Goal: Transaction & Acquisition: Purchase product/service

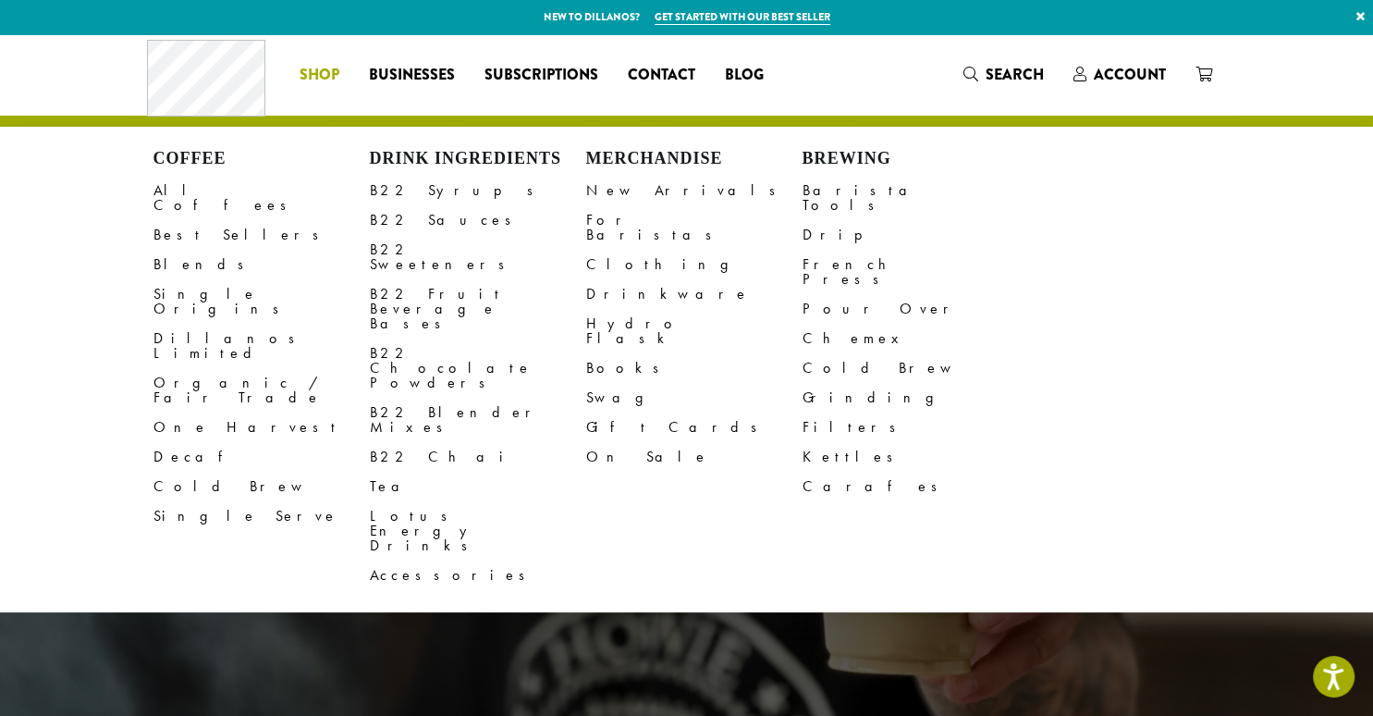
click at [332, 70] on span "Shop" at bounding box center [320, 75] width 40 height 23
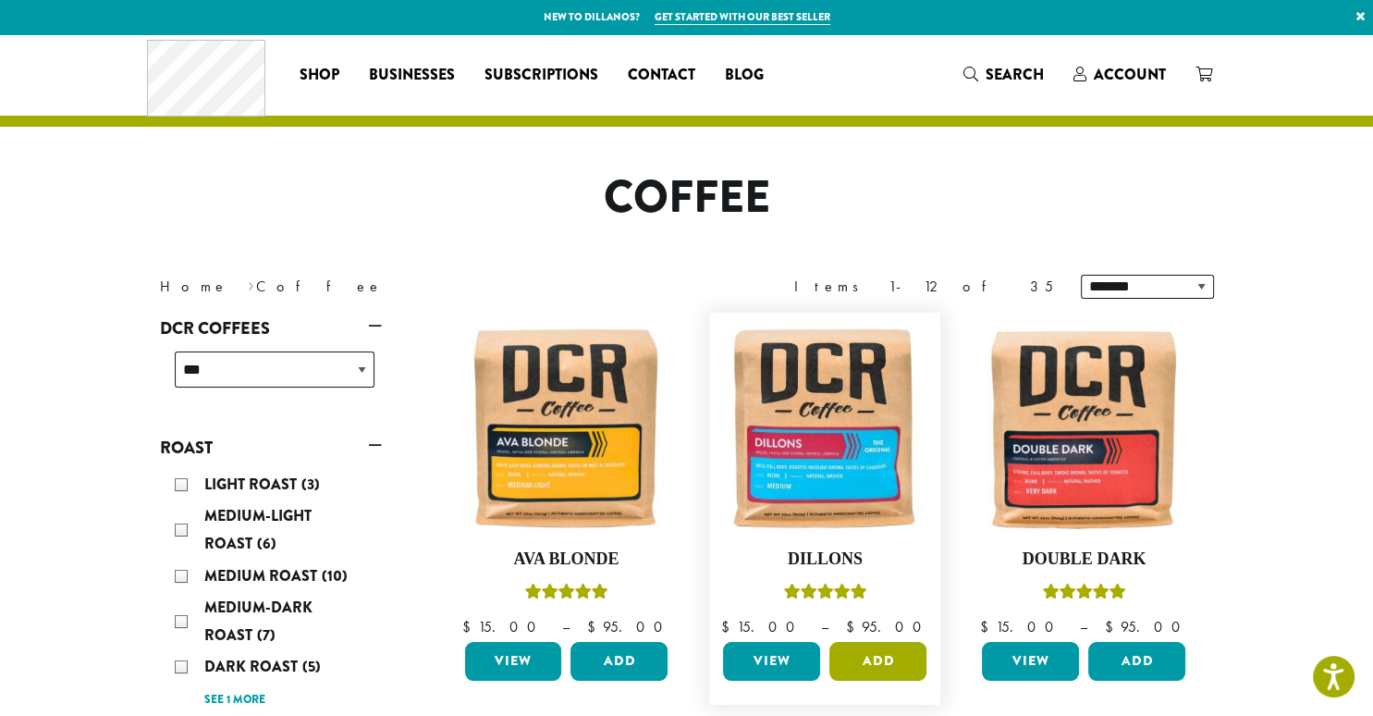
click at [870, 662] on button "Add" at bounding box center [877, 661] width 97 height 39
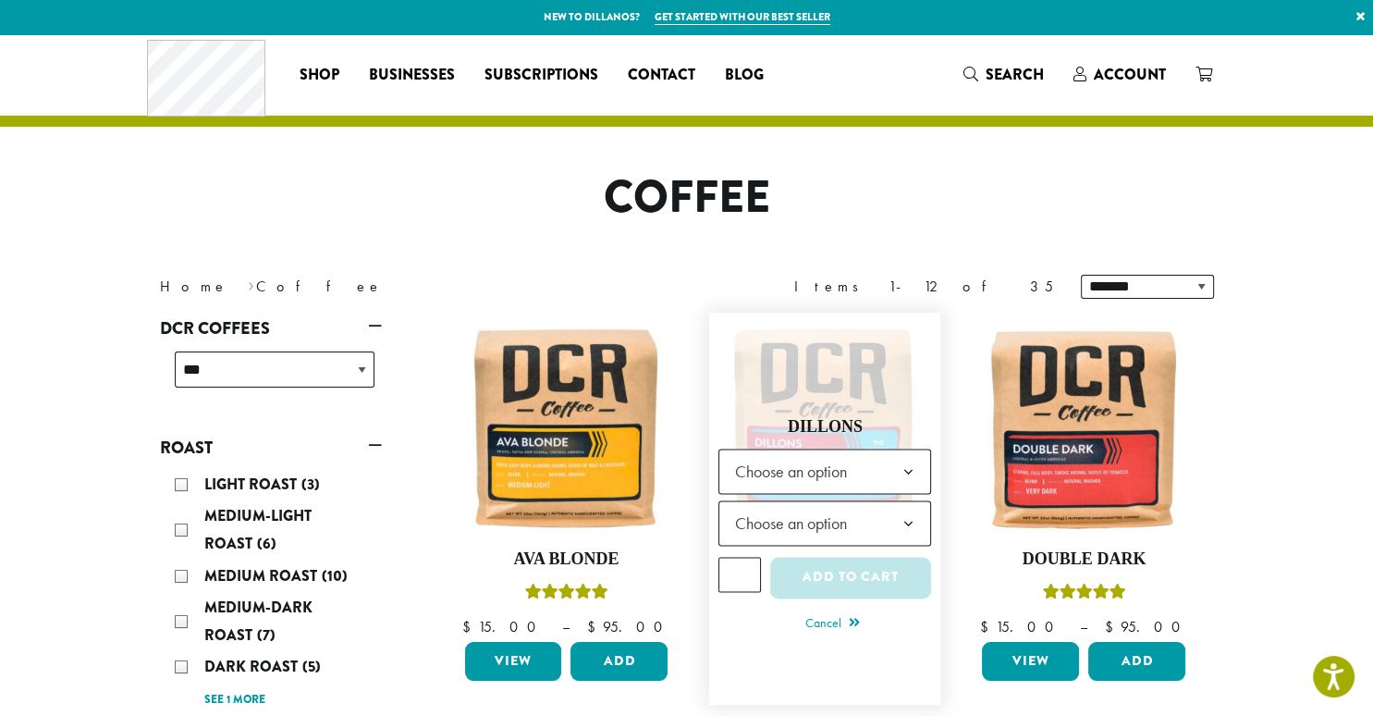
click at [881, 475] on span "Choose an option" at bounding box center [824, 470] width 213 height 45
click at [823, 513] on span "Choose an option" at bounding box center [796, 523] width 138 height 36
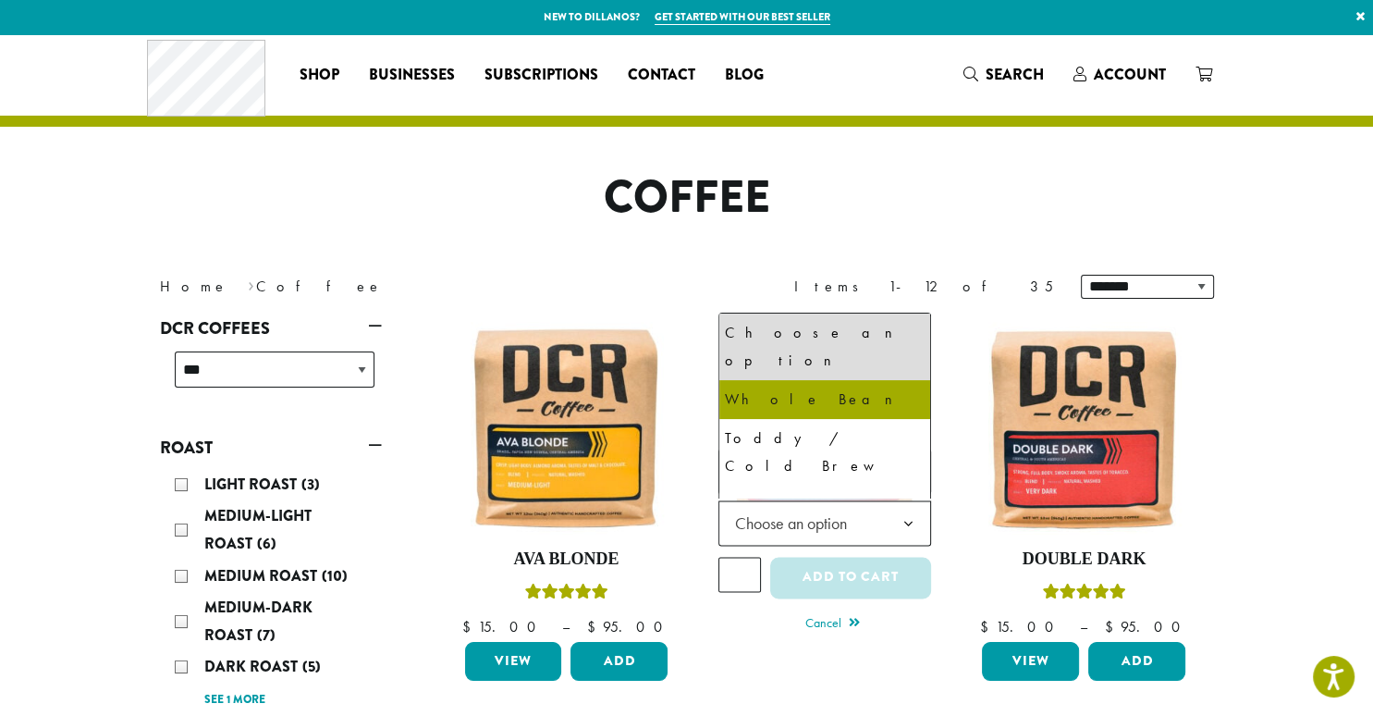
select select "**********"
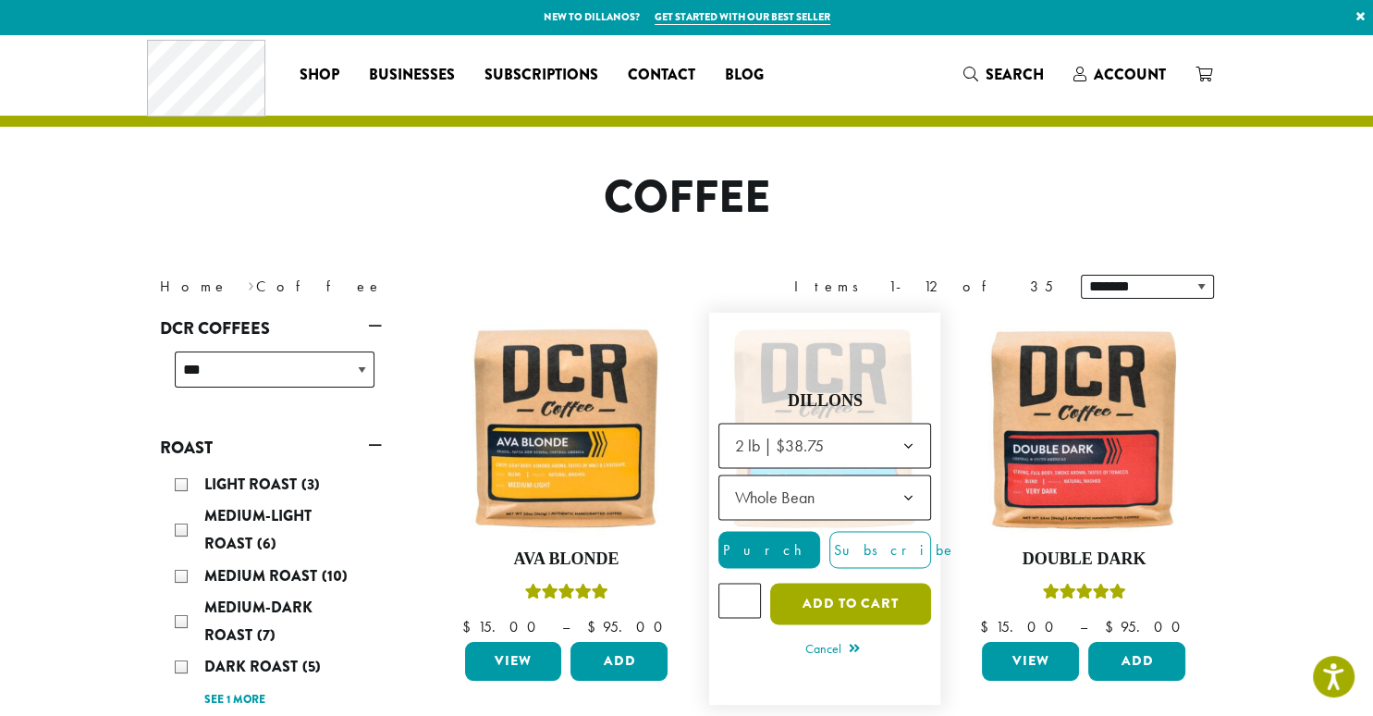
click at [840, 597] on button "Add to cart" at bounding box center [850, 604] width 161 height 42
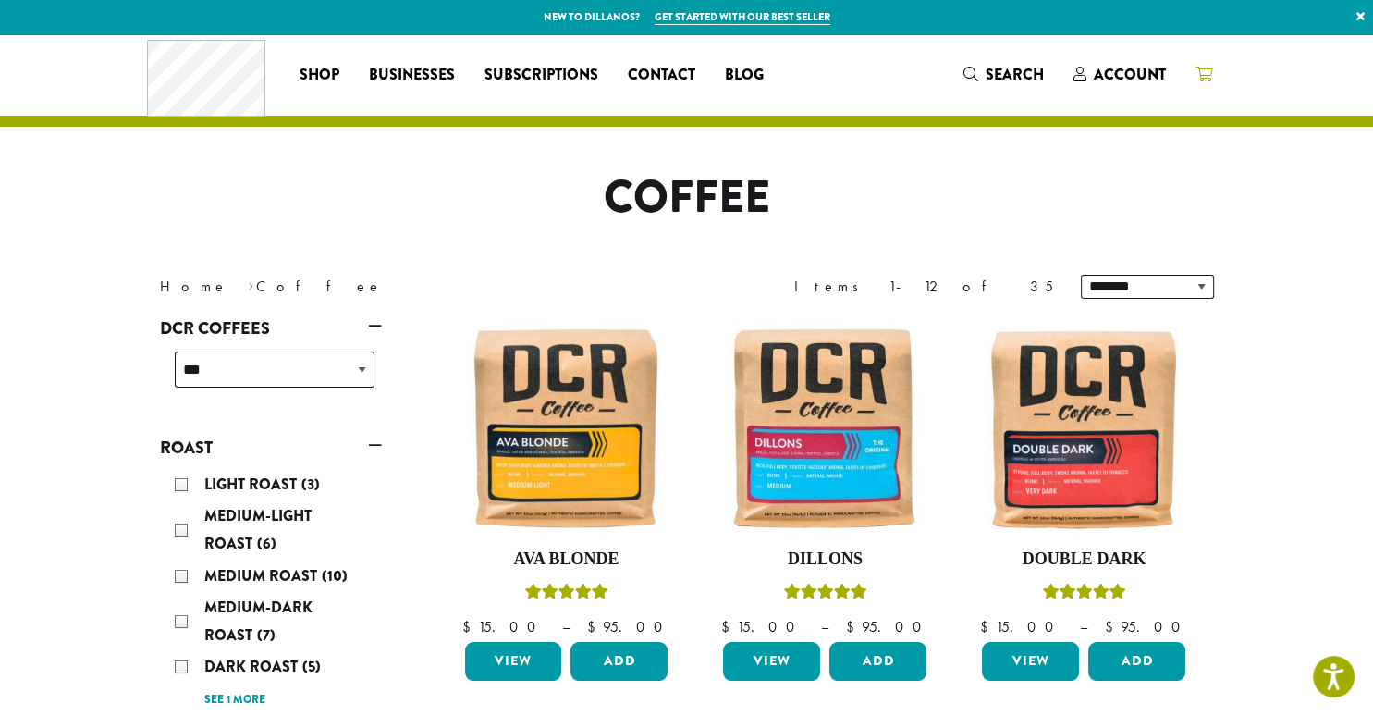
drag, startPoint x: 1206, startPoint y: 73, endPoint x: 1160, endPoint y: 137, distance: 78.3
click at [1205, 73] on icon at bounding box center [1204, 74] width 17 height 15
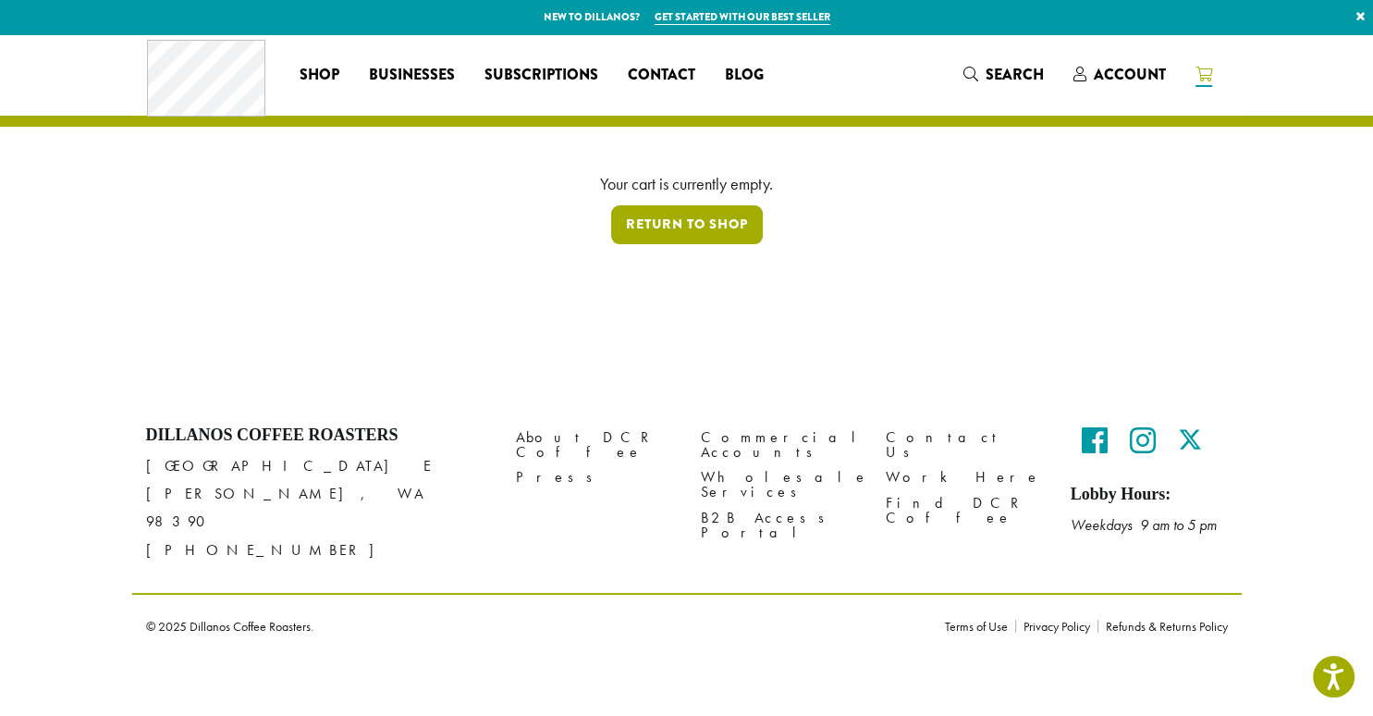
click at [693, 227] on link "Return to shop" at bounding box center [687, 224] width 152 height 39
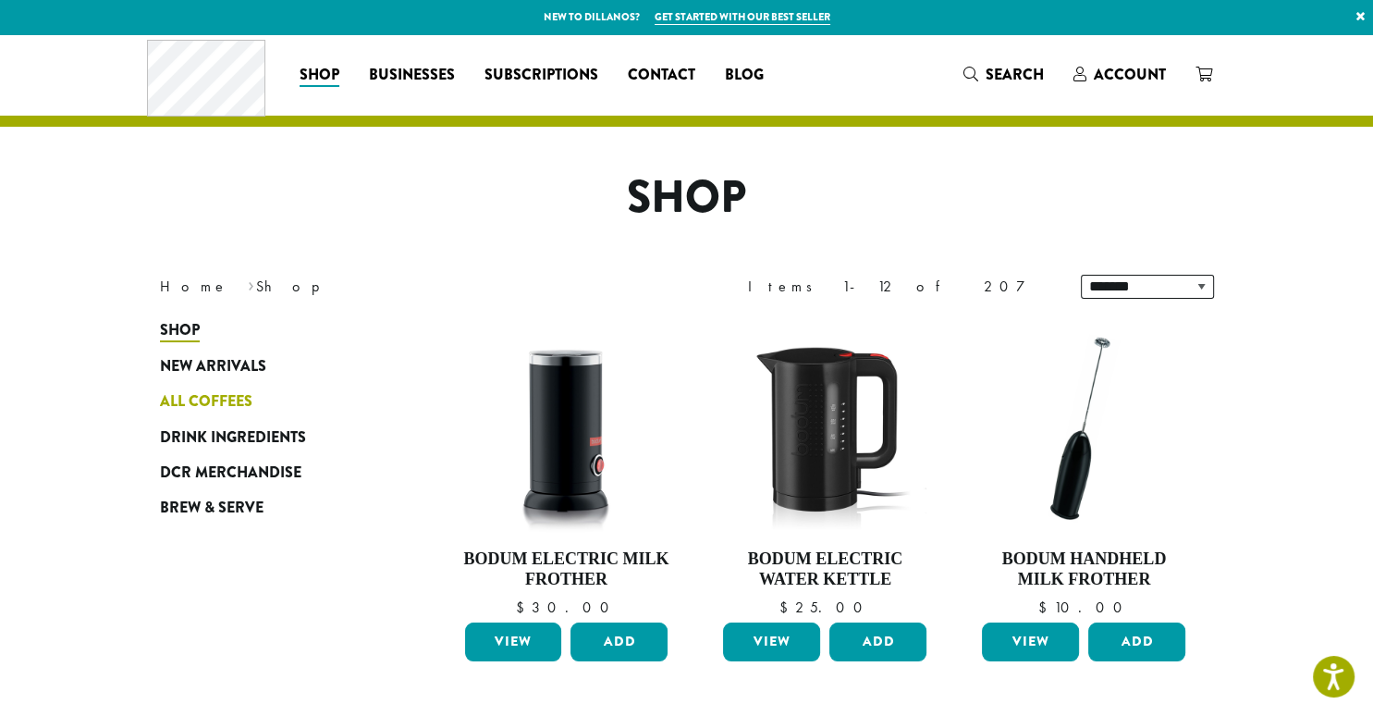
click at [215, 393] on span "All Coffees" at bounding box center [206, 401] width 92 height 23
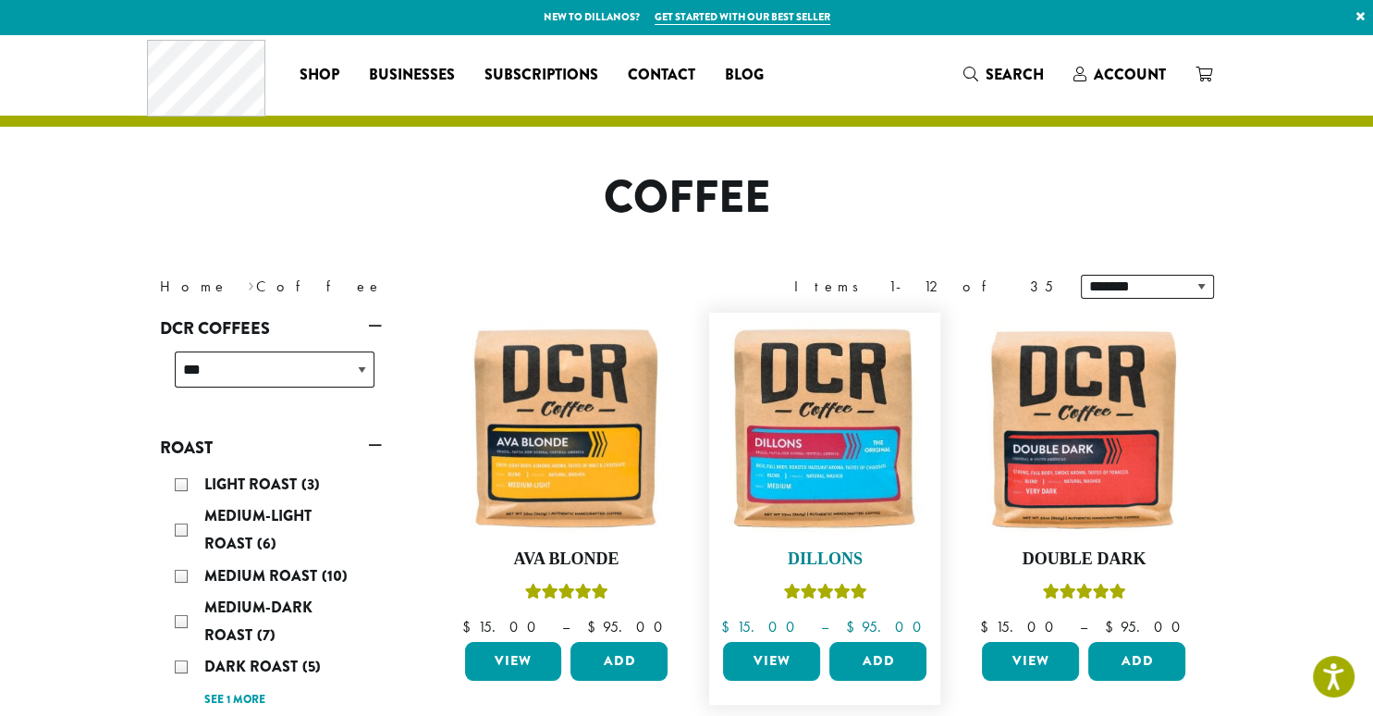
click at [861, 459] on img at bounding box center [824, 428] width 213 height 213
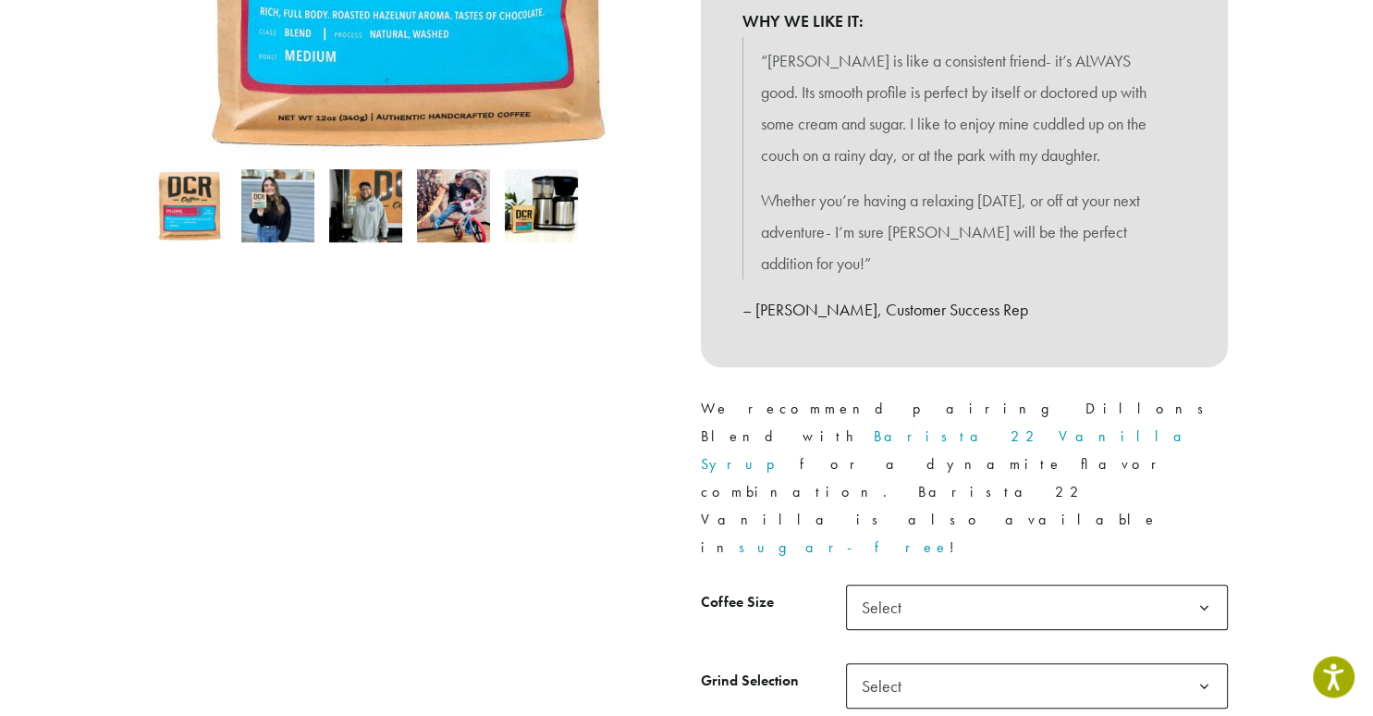
scroll to position [585, 0]
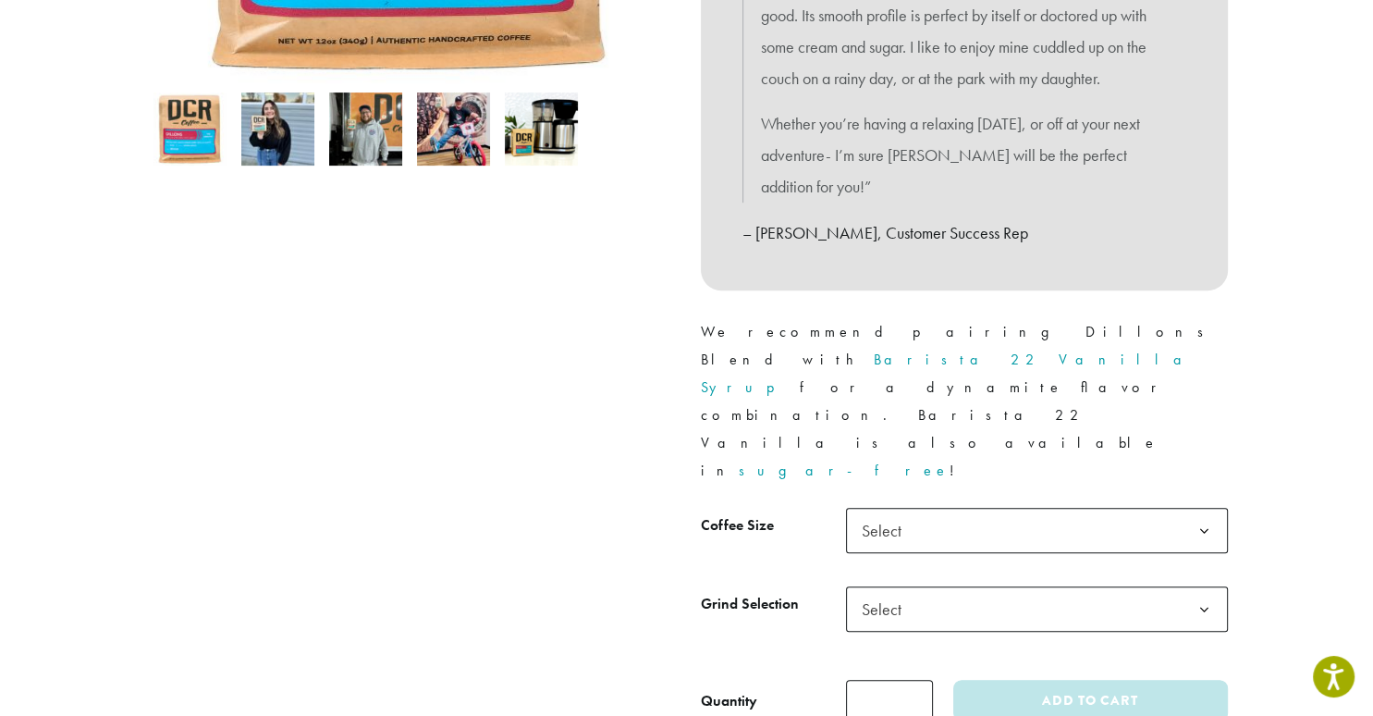
click at [1025, 508] on span "Select" at bounding box center [1037, 530] width 382 height 45
click at [944, 586] on span "Select" at bounding box center [1037, 608] width 382 height 45
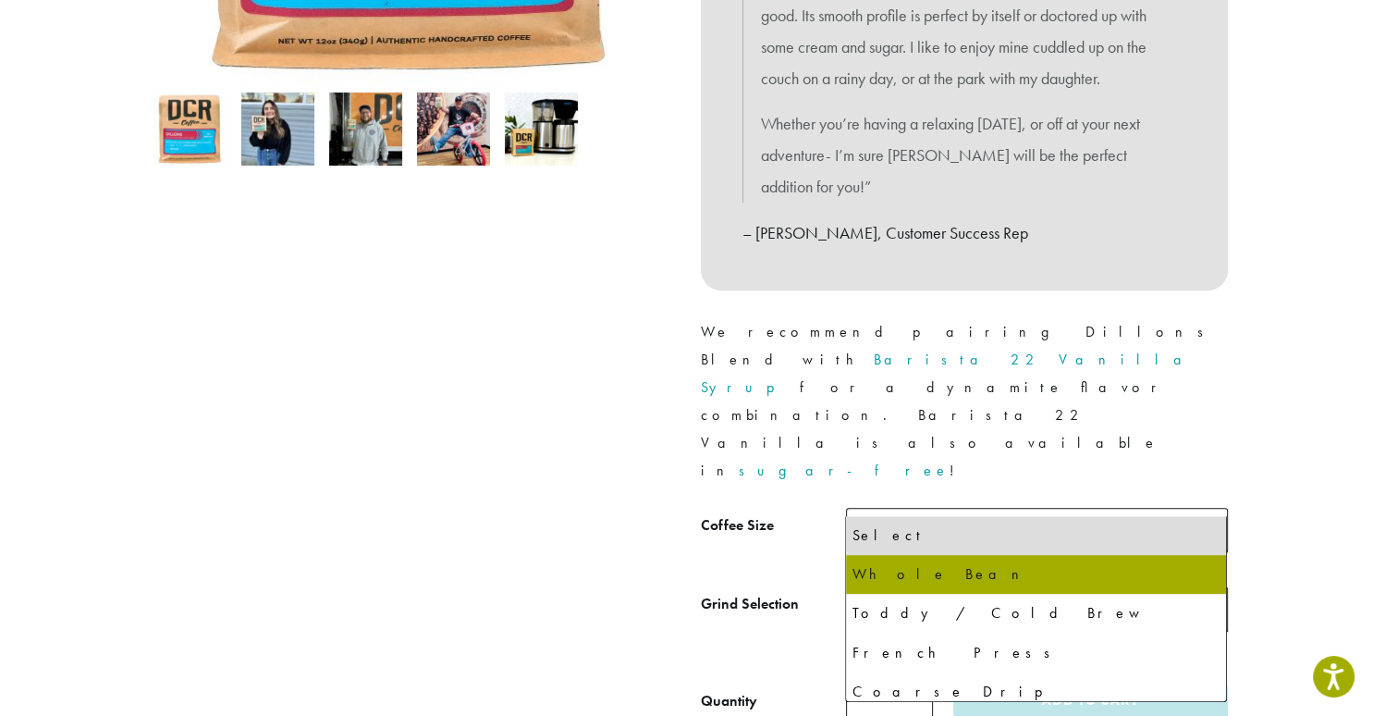
select select "**********"
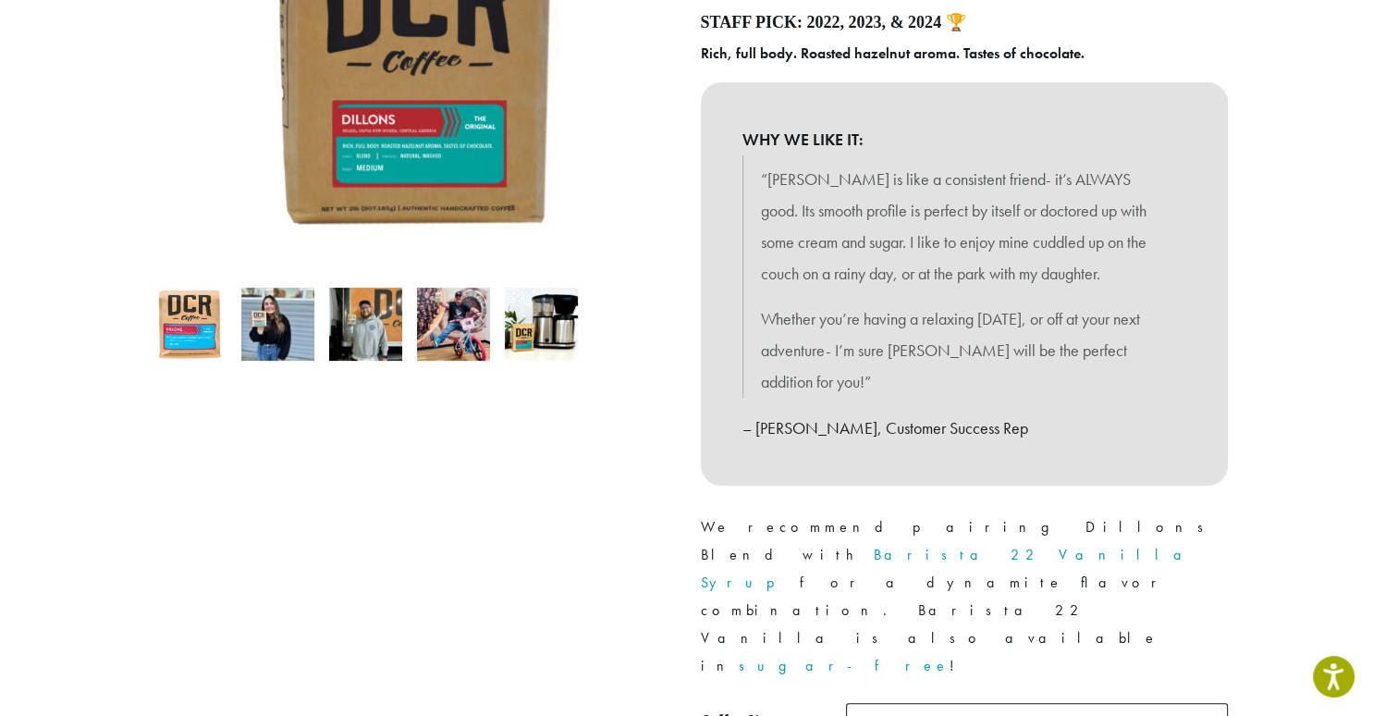
scroll to position [780, 0]
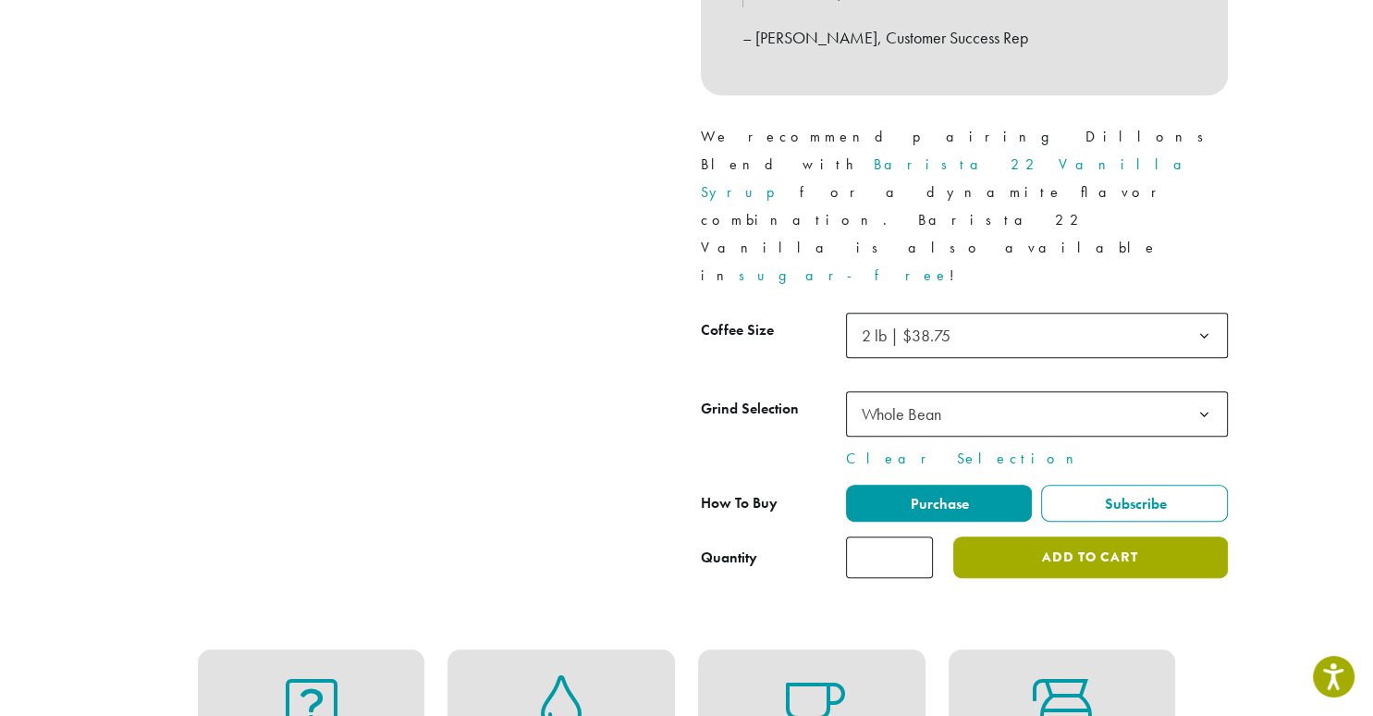
click at [1067, 536] on button "Add to cart" at bounding box center [1090, 557] width 274 height 42
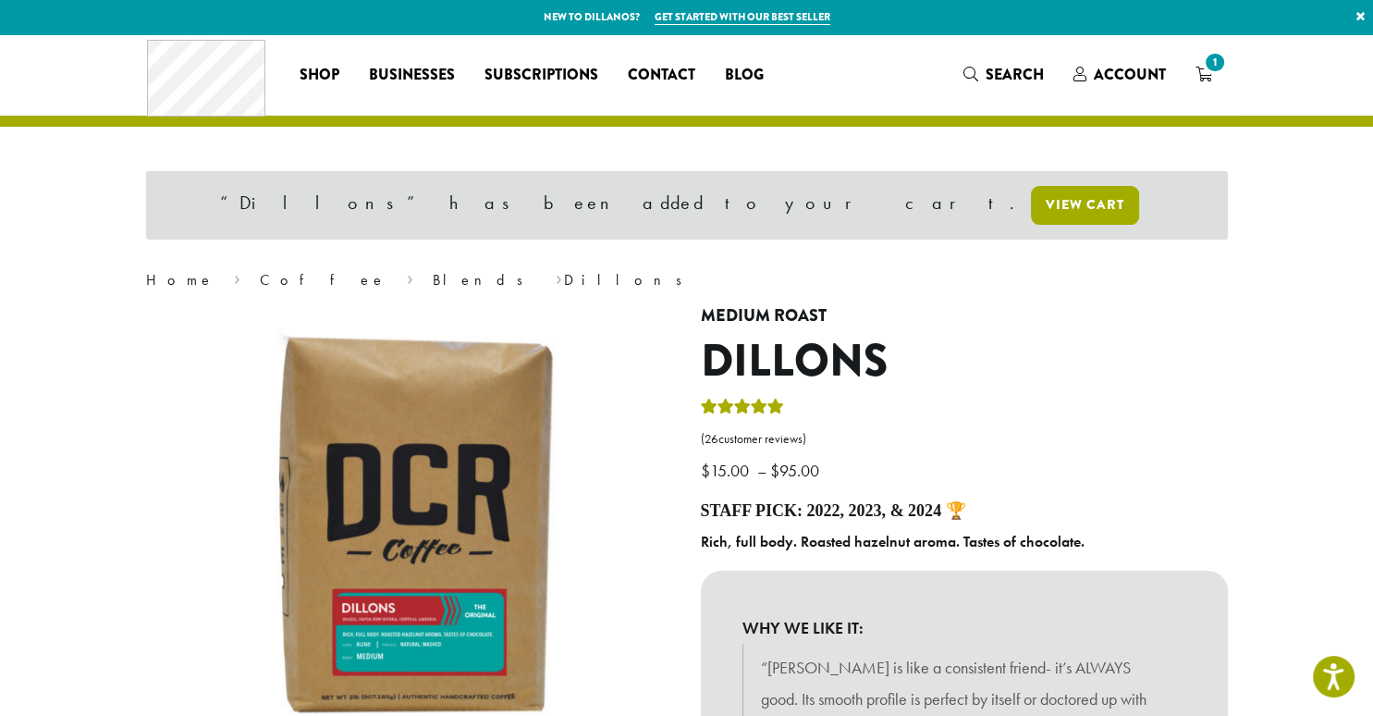
drag, startPoint x: 817, startPoint y: 203, endPoint x: 890, endPoint y: 192, distance: 73.9
click at [1031, 202] on link "View cart" at bounding box center [1085, 205] width 108 height 39
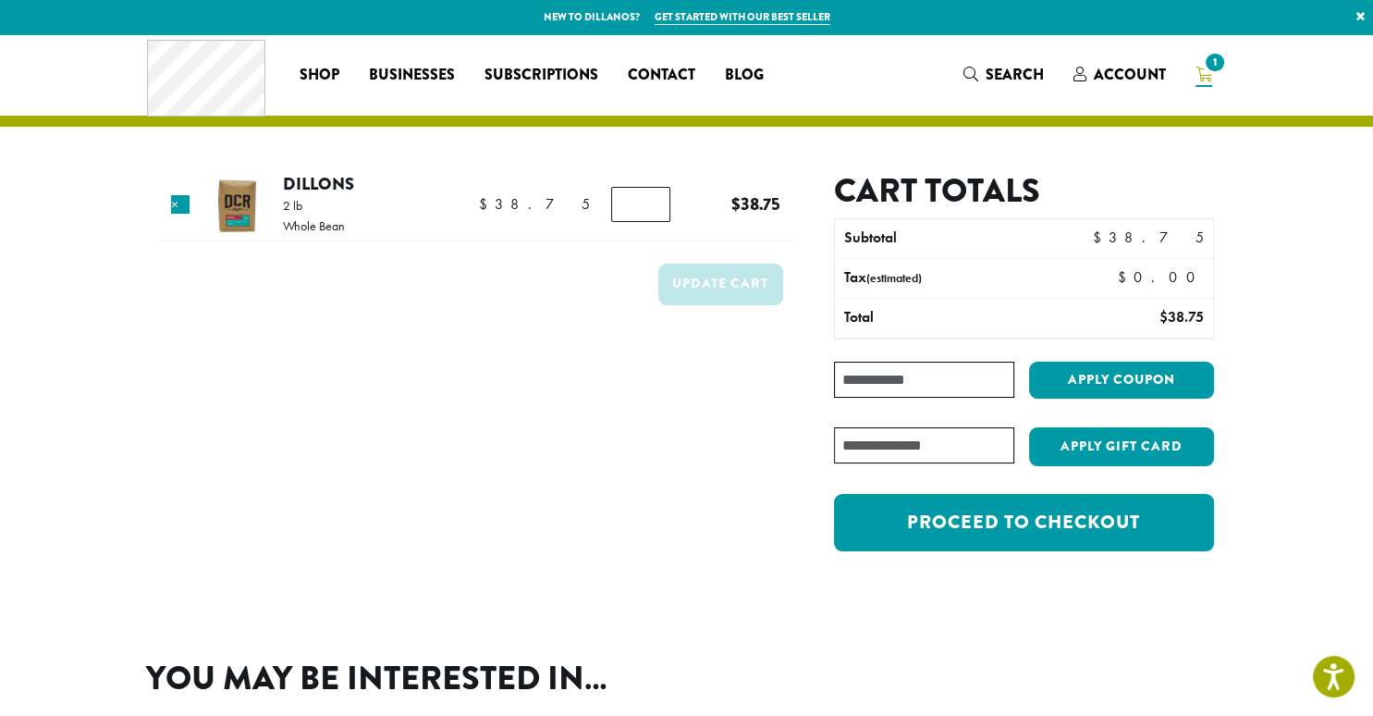
scroll to position [97, 0]
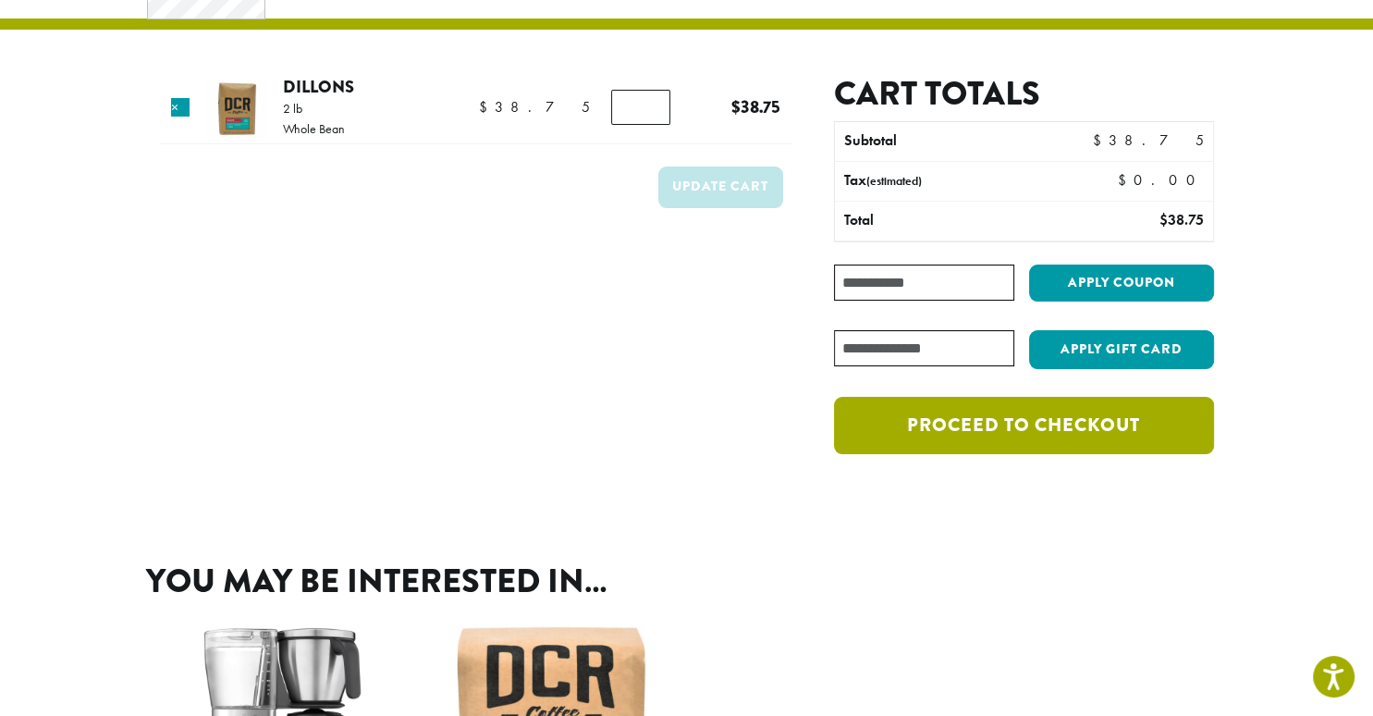
click at [1030, 427] on link "Proceed to checkout" at bounding box center [1023, 425] width 379 height 57
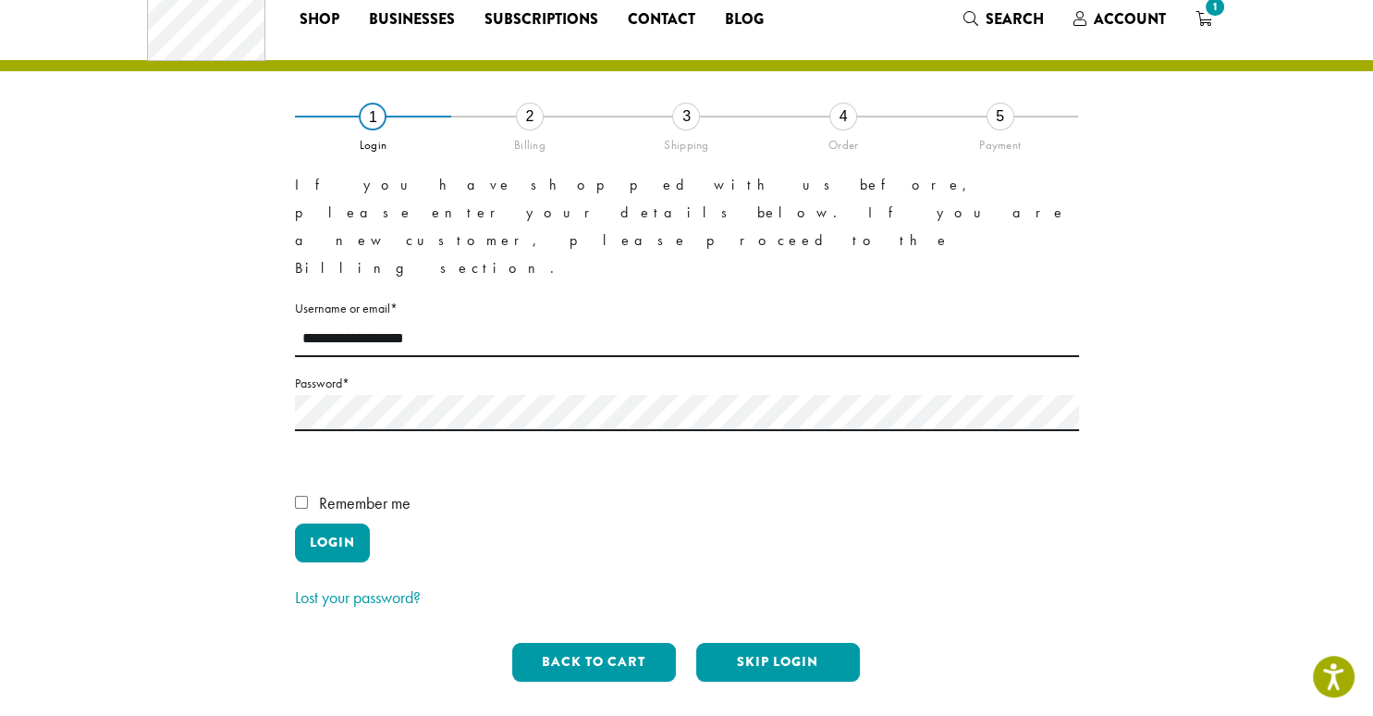
scroll to position [97, 0]
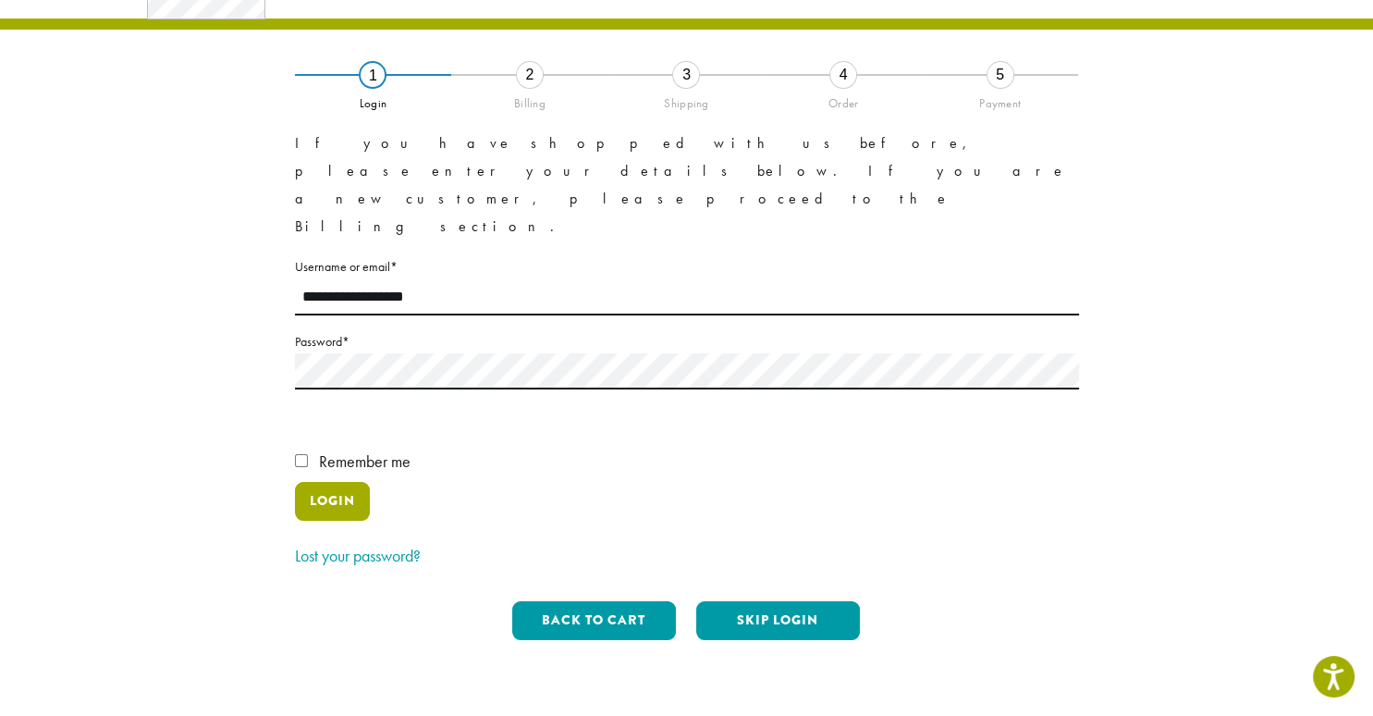
click at [322, 482] on button "Login" at bounding box center [332, 501] width 75 height 39
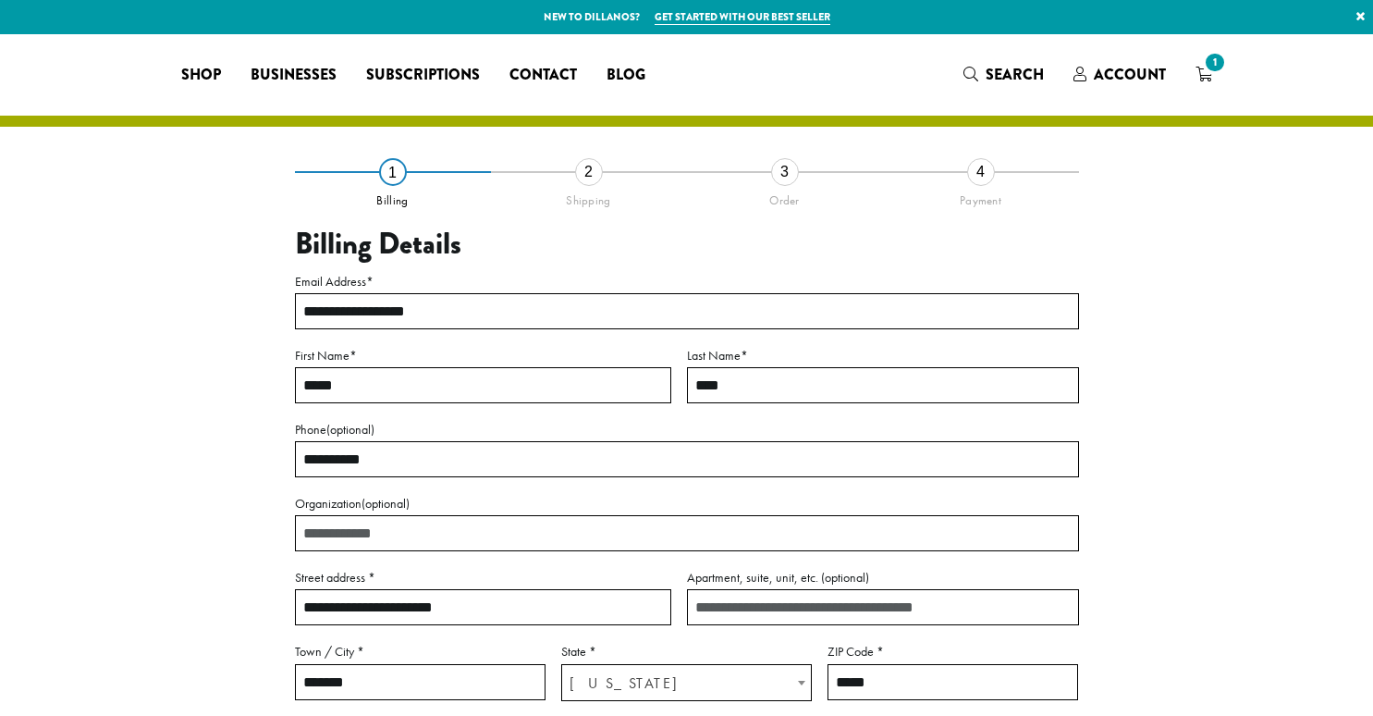
select select "**"
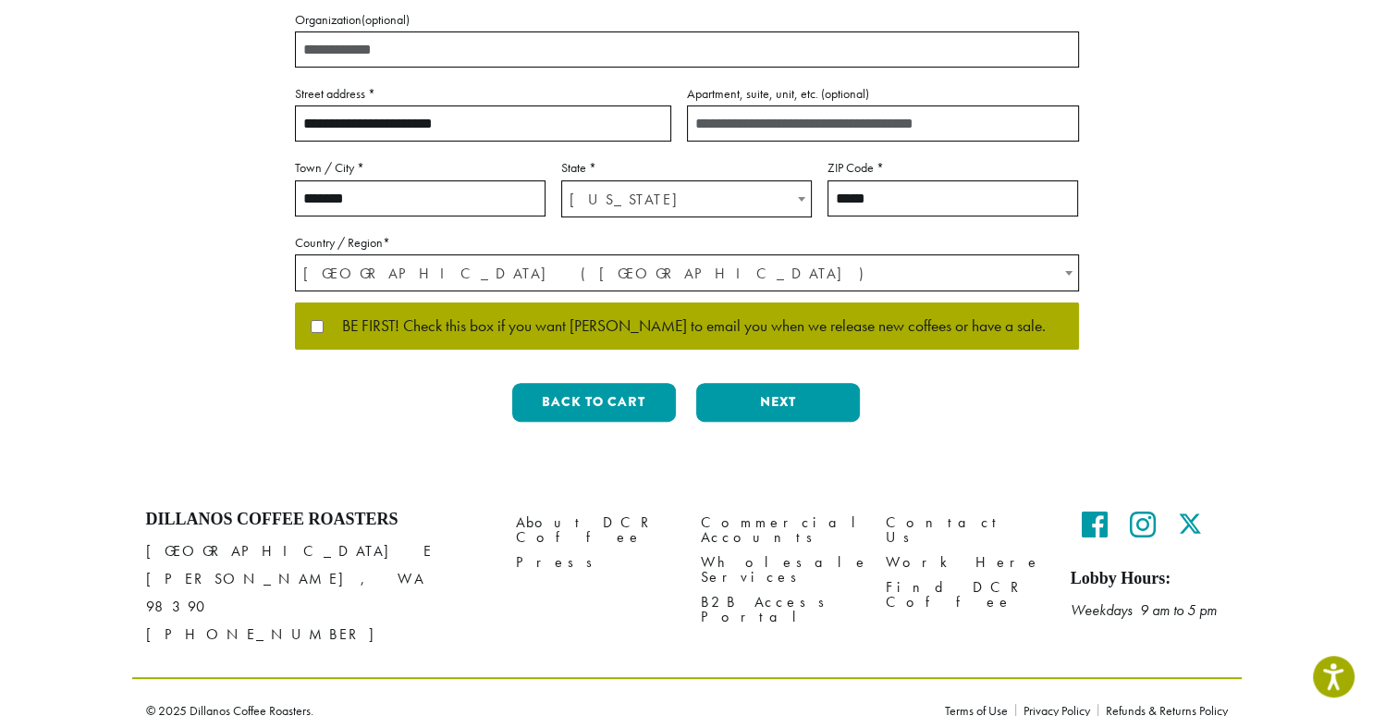
scroll to position [485, 0]
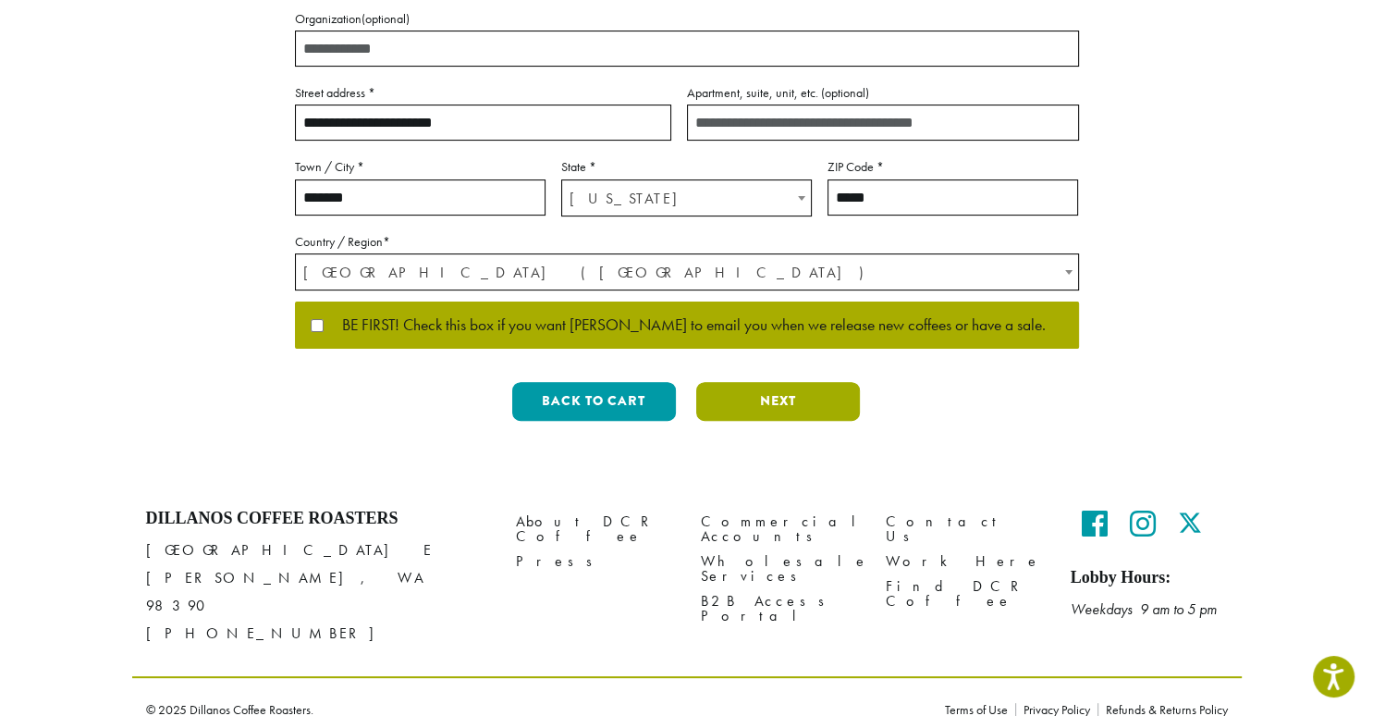
click at [770, 397] on button "Next" at bounding box center [778, 401] width 164 height 39
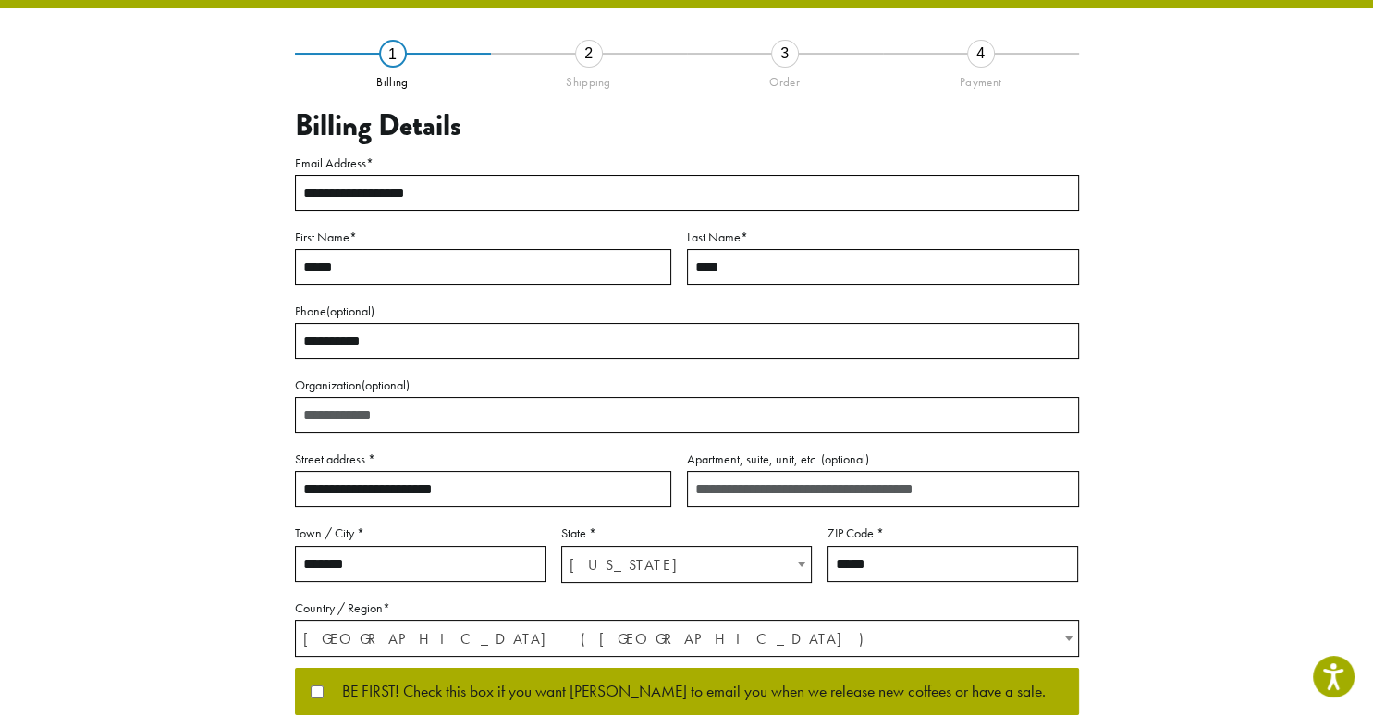
scroll to position [63, 0]
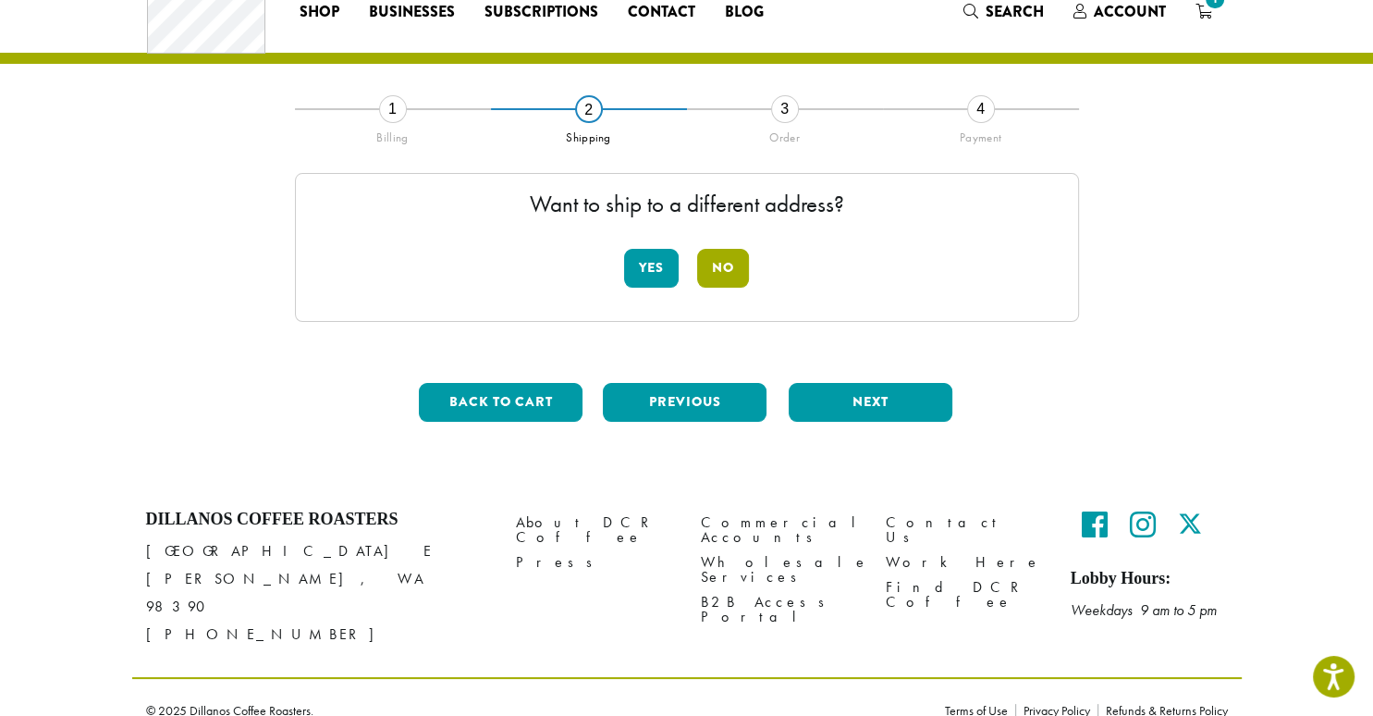
click at [720, 264] on button "No" at bounding box center [723, 268] width 52 height 39
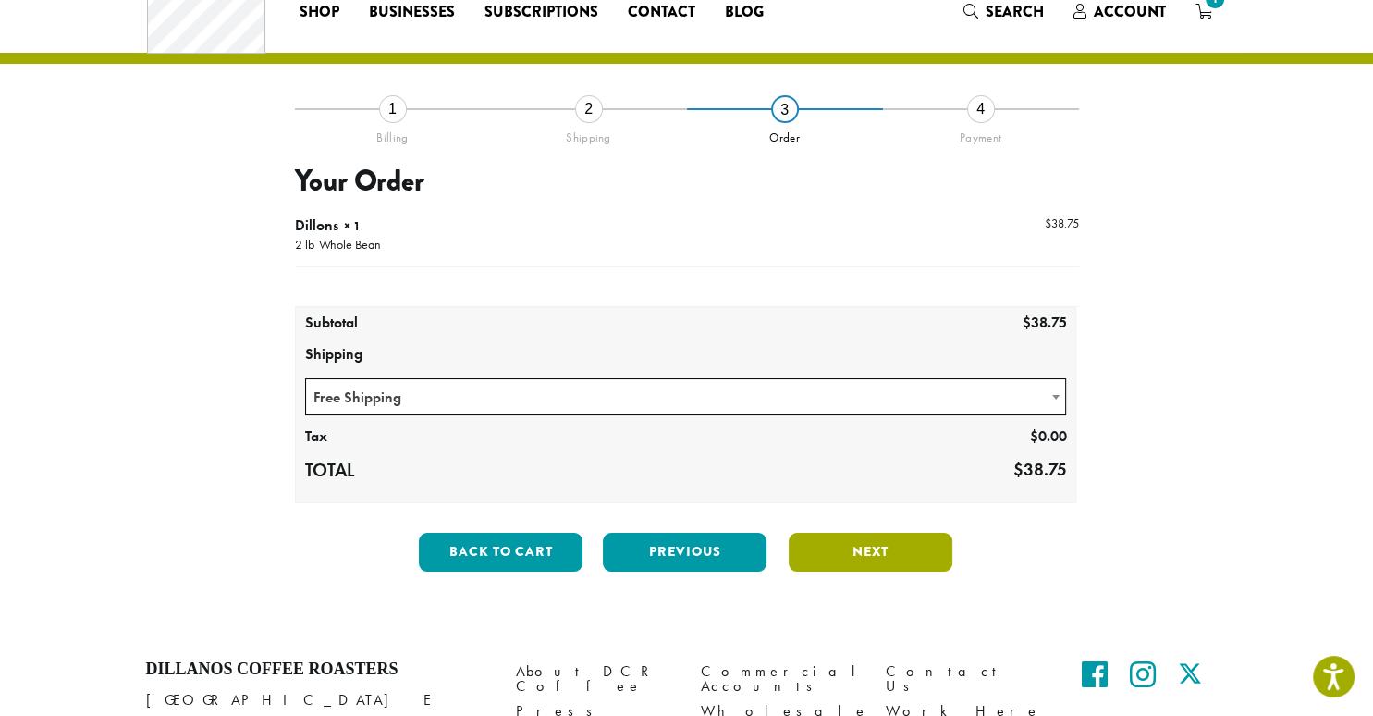
click at [869, 547] on button "Next" at bounding box center [871, 552] width 164 height 39
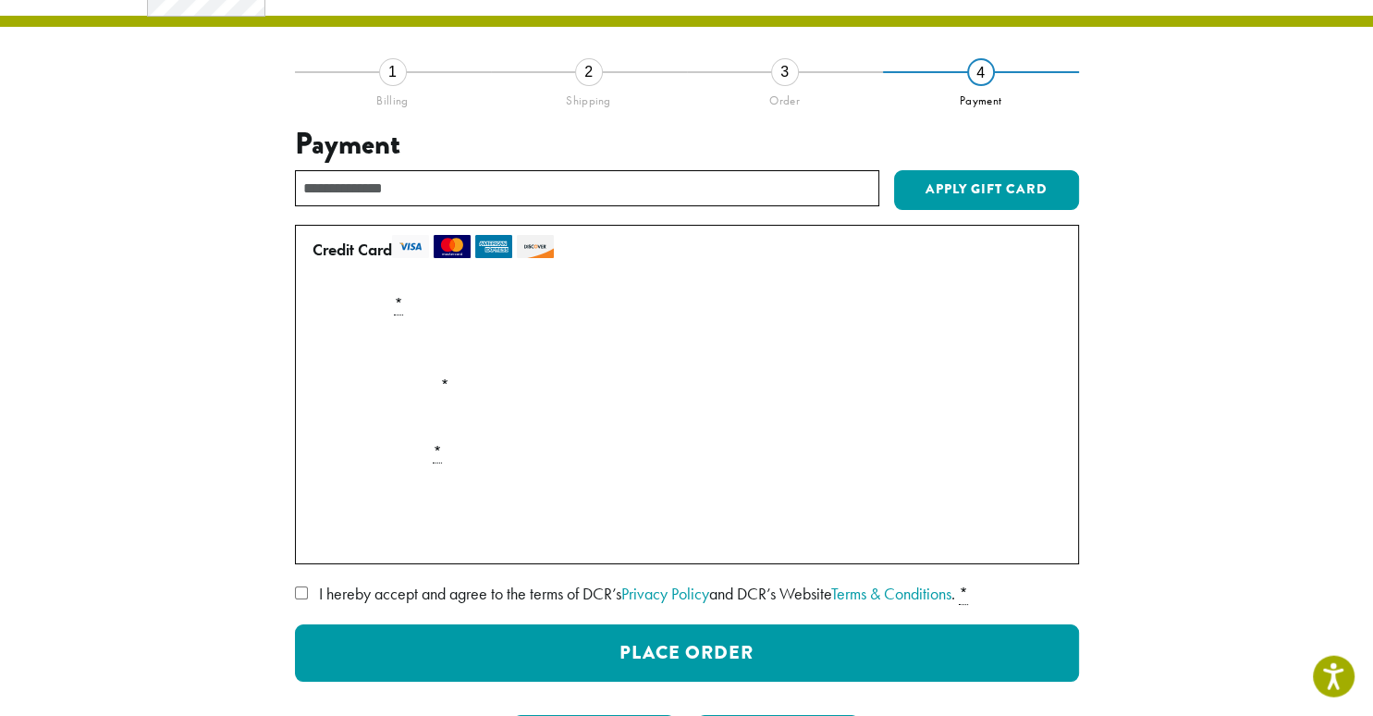
scroll to position [356, 0]
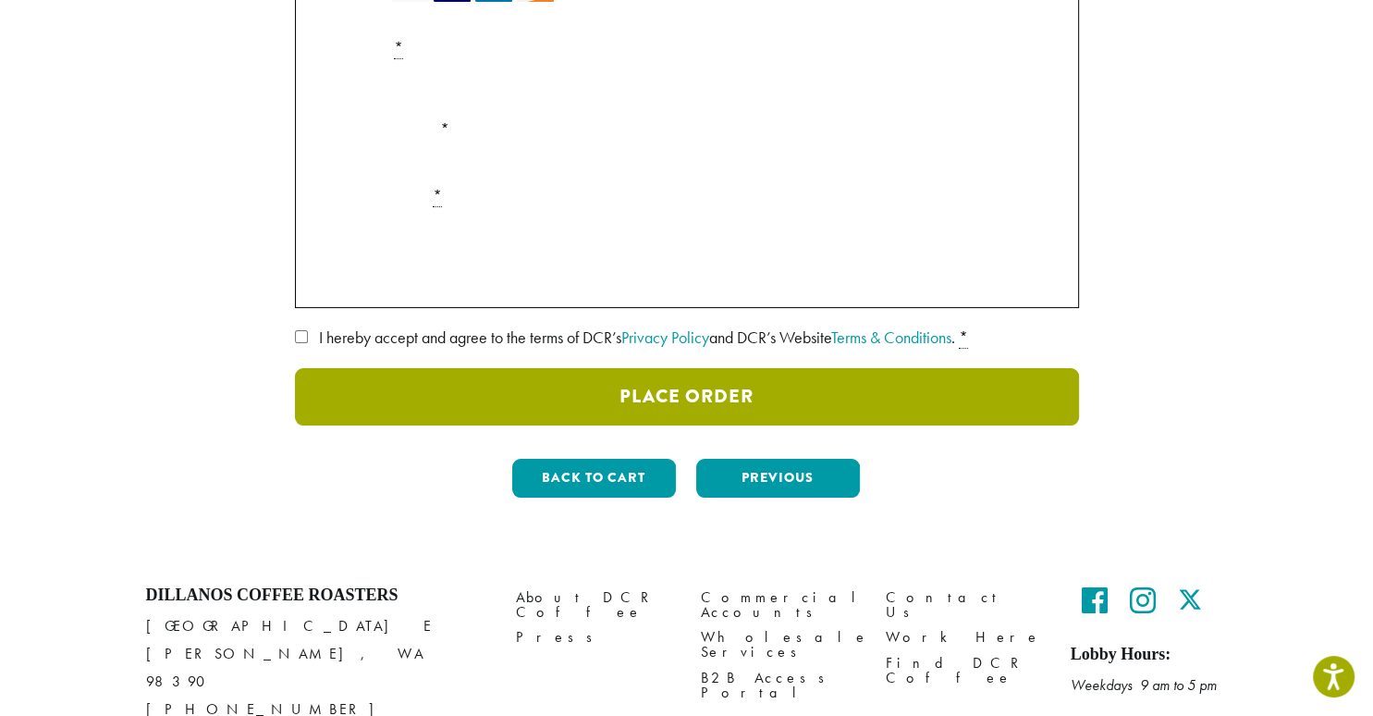
click at [755, 391] on button "Place Order" at bounding box center [687, 396] width 784 height 57
